Goal: Task Accomplishment & Management: Complete application form

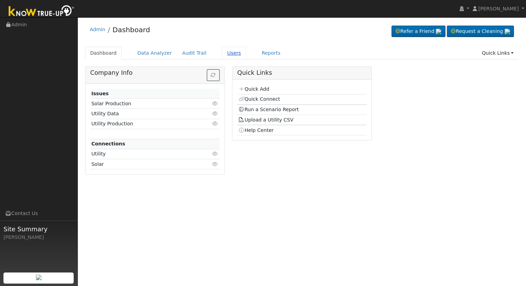
click at [226, 51] on link "Users" at bounding box center [234, 53] width 24 height 13
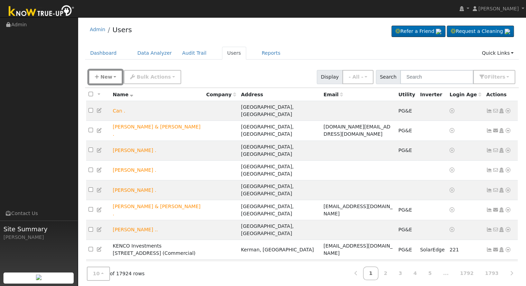
click at [105, 75] on span "New" at bounding box center [106, 77] width 12 height 6
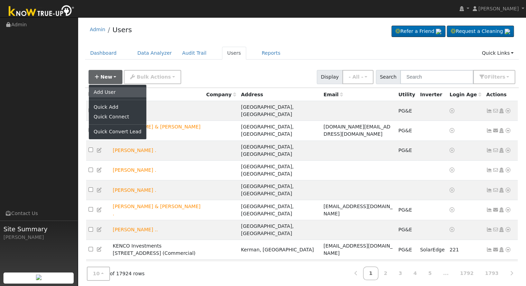
click at [119, 92] on link "Add User" at bounding box center [117, 92] width 57 height 10
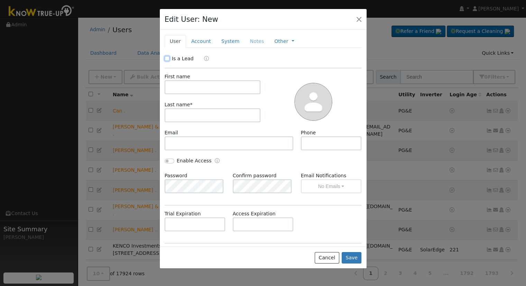
click at [167, 58] on input "Is a Lead" at bounding box center [167, 58] width 5 height 5
checkbox input "true"
click at [187, 89] on input "text" at bounding box center [213, 87] width 96 height 14
type input "Marcel"
type input "Salery"
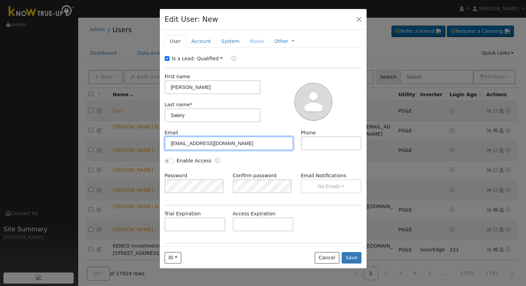
type input "msalery@yahoo.com"
click at [193, 43] on link "Account" at bounding box center [201, 41] width 30 height 13
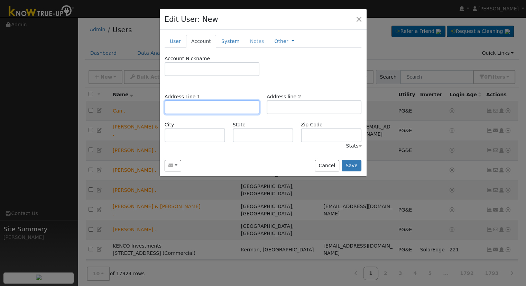
click at [190, 103] on input "text" at bounding box center [212, 107] width 95 height 14
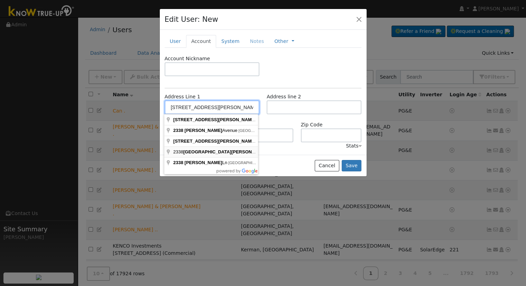
type input "West Richert Avenue"
type input "Clovis"
type input "CA"
type input "93612"
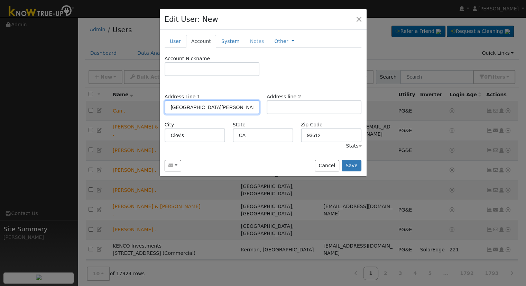
drag, startPoint x: 230, startPoint y: 105, endPoint x: 156, endPoint y: 112, distance: 75.0
click at [156, 112] on div "Edit User: New Select an Ac... New Account Nickname Cancel Create Are you sure …" at bounding box center [263, 143] width 526 height 286
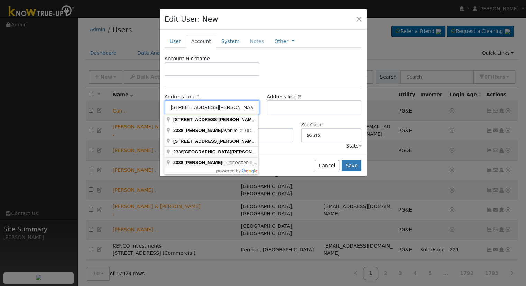
type input "2338 Richert Ln"
type input "93619"
type input "2338 Richert Avenue"
type input "Fresno"
type input "93726"
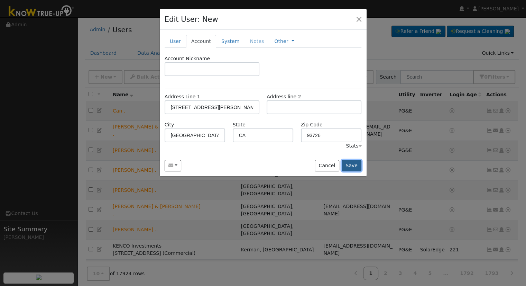
click at [356, 166] on button "Save" at bounding box center [352, 166] width 20 height 12
